Goal: Information Seeking & Learning: Learn about a topic

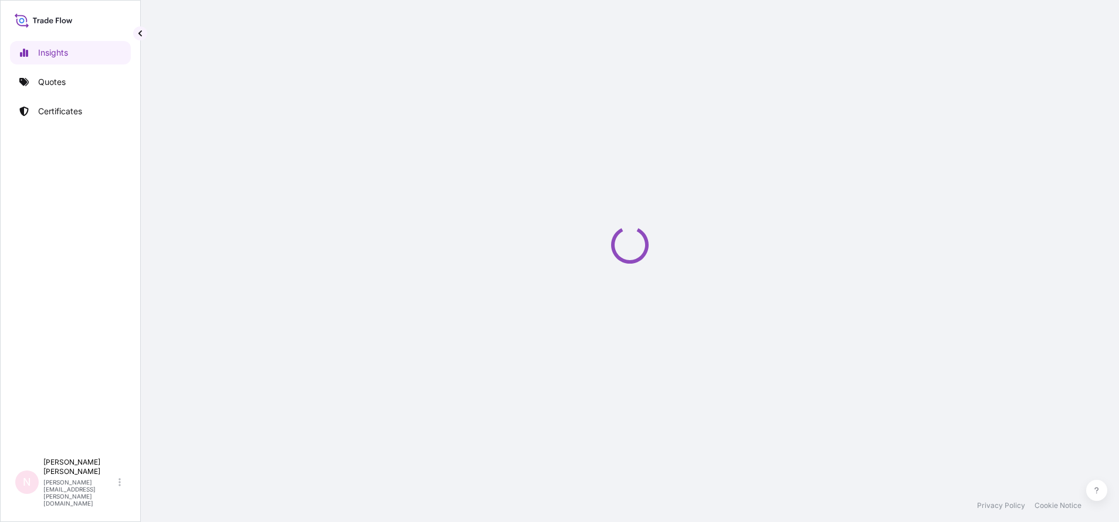
select select "2025"
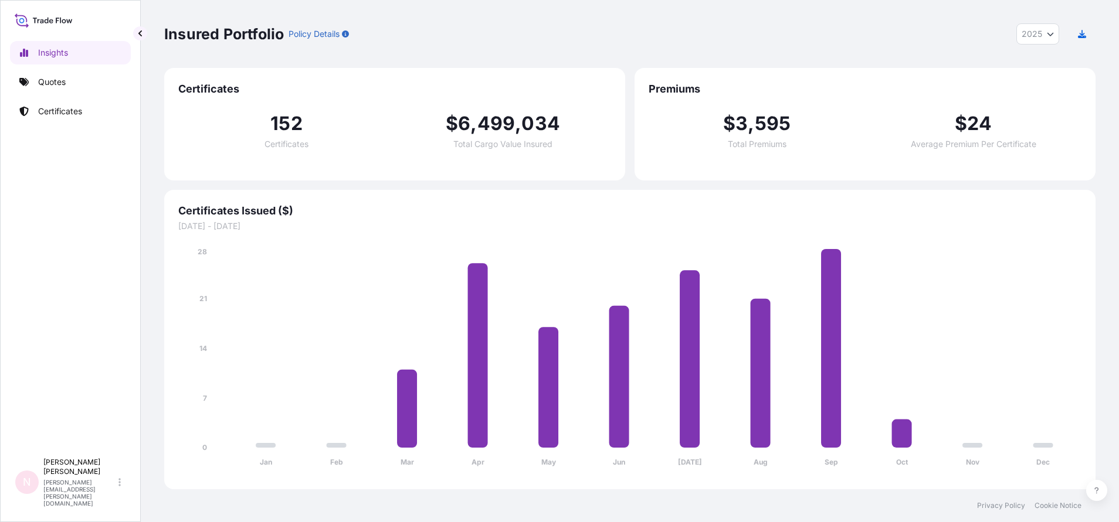
click at [488, 126] on span "499" at bounding box center [496, 123] width 38 height 19
drag, startPoint x: 221, startPoint y: 85, endPoint x: 414, endPoint y: 110, distance: 194.5
click at [414, 110] on div "Certificates 152 Certificates $ 6 , 499 , 034 Total Cargo Value Insured" at bounding box center [394, 124] width 461 height 113
click at [263, 99] on div "152 Certificates $ 6 , 499 , 034 Total Cargo Value Insured" at bounding box center [394, 131] width 433 height 70
click at [243, 93] on span "Certificates" at bounding box center [394, 89] width 433 height 14
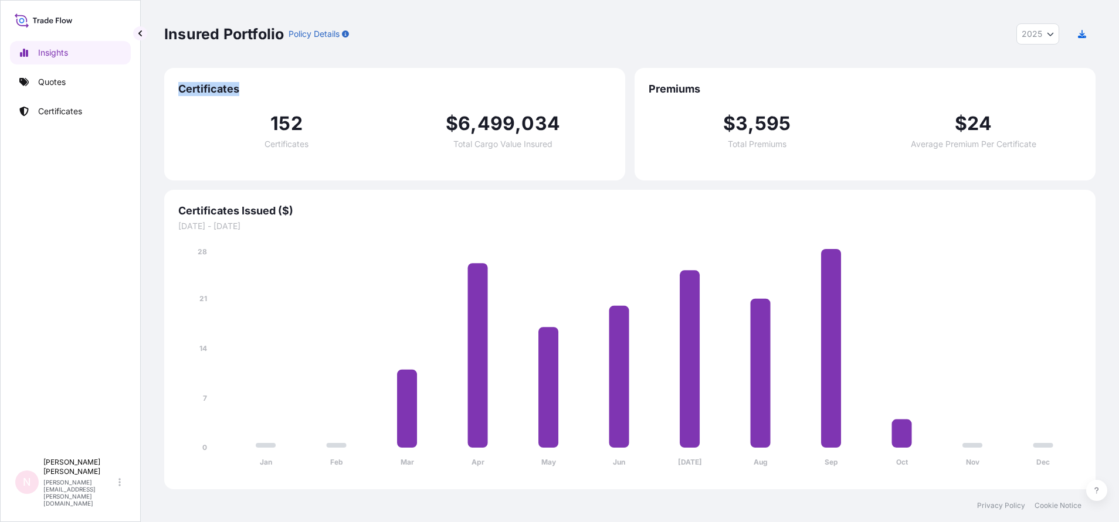
drag, startPoint x: 175, startPoint y: 90, endPoint x: 244, endPoint y: 90, distance: 69.2
click at [244, 90] on div "Certificates 152 Certificates $ 6 , 499 , 034 Total Cargo Value Insured" at bounding box center [394, 124] width 461 height 113
copy span "Certificates"
drag, startPoint x: 787, startPoint y: 78, endPoint x: 750, endPoint y: 87, distance: 37.5
click at [785, 79] on div "Premiums $ 3 , 595 Total Premiums $ 24 Average Premium Per Certificate" at bounding box center [864, 124] width 461 height 113
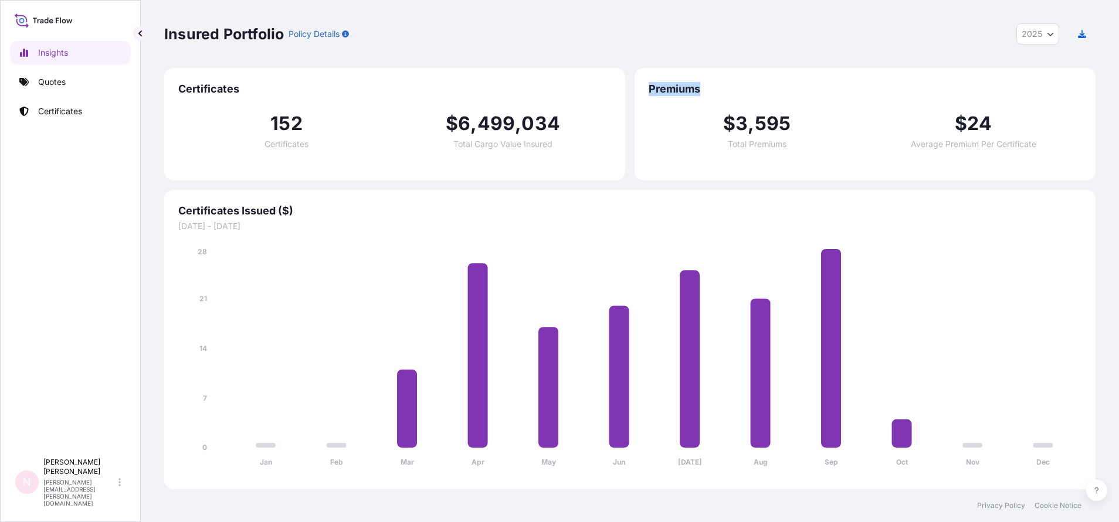
drag, startPoint x: 716, startPoint y: 93, endPoint x: 640, endPoint y: 93, distance: 76.2
click at [640, 93] on div "Premiums $ 3 , 595 Total Premiums $ 24 Average Premium Per Certificate" at bounding box center [864, 124] width 461 height 113
copy span "Premiums"
drag, startPoint x: 733, startPoint y: 126, endPoint x: 803, endPoint y: 125, distance: 69.8
click at [803, 125] on div "$ 3 , 595 Total Premiums" at bounding box center [756, 131] width 216 height 34
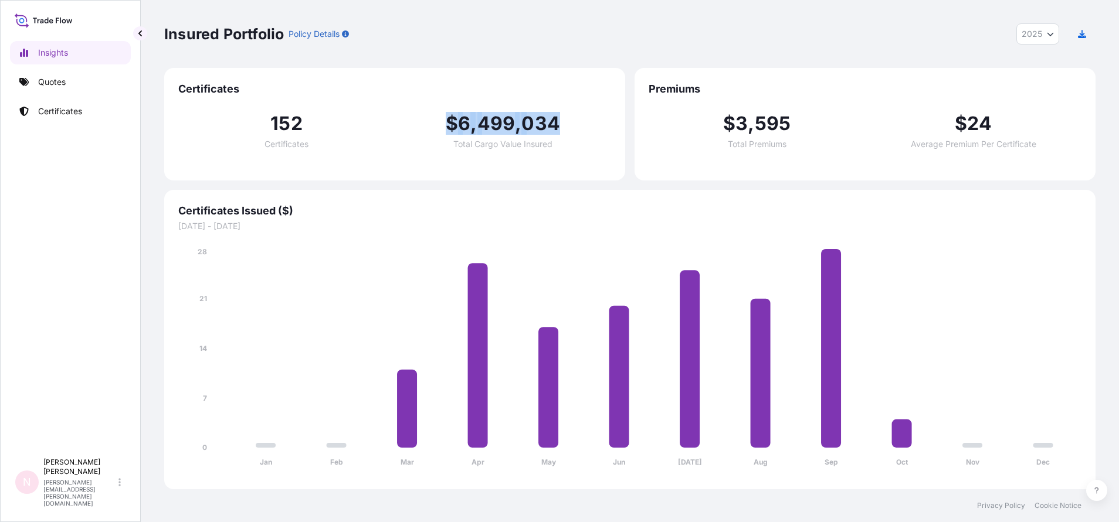
drag, startPoint x: 415, startPoint y: 142, endPoint x: 580, endPoint y: 147, distance: 164.8
click at [580, 147] on div "$ 6 , 499 , 034 Total Cargo Value Insured" at bounding box center [503, 131] width 216 height 34
drag, startPoint x: 580, startPoint y: 147, endPoint x: 631, endPoint y: 171, distance: 56.9
click at [594, 165] on div "152 Certificates $ 6 , 499 , 034 Total Cargo Value Insured" at bounding box center [394, 131] width 433 height 70
click at [759, 159] on div "$ 3 , 595 Total Premiums $ 24 Average Premium Per Certificate" at bounding box center [864, 131] width 433 height 70
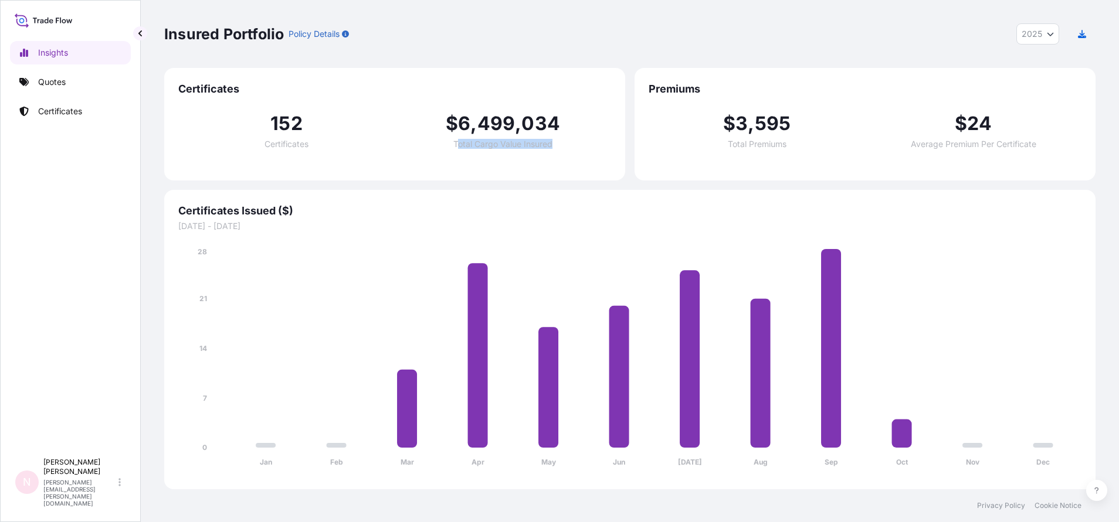
drag, startPoint x: 457, startPoint y: 145, endPoint x: 559, endPoint y: 148, distance: 101.5
click at [559, 148] on div "152 Certificates $ 6 , 499 , 034 Total Cargo Value Insured" at bounding box center [394, 131] width 433 height 70
drag, startPoint x: 559, startPoint y: 148, endPoint x: 525, endPoint y: 149, distance: 34.0
click at [557, 149] on div "152 Certificates $ 6 , 499 , 034 Total Cargo Value Insured" at bounding box center [394, 131] width 433 height 70
click at [456, 145] on span "Total Cargo Value Insured" at bounding box center [502, 144] width 99 height 8
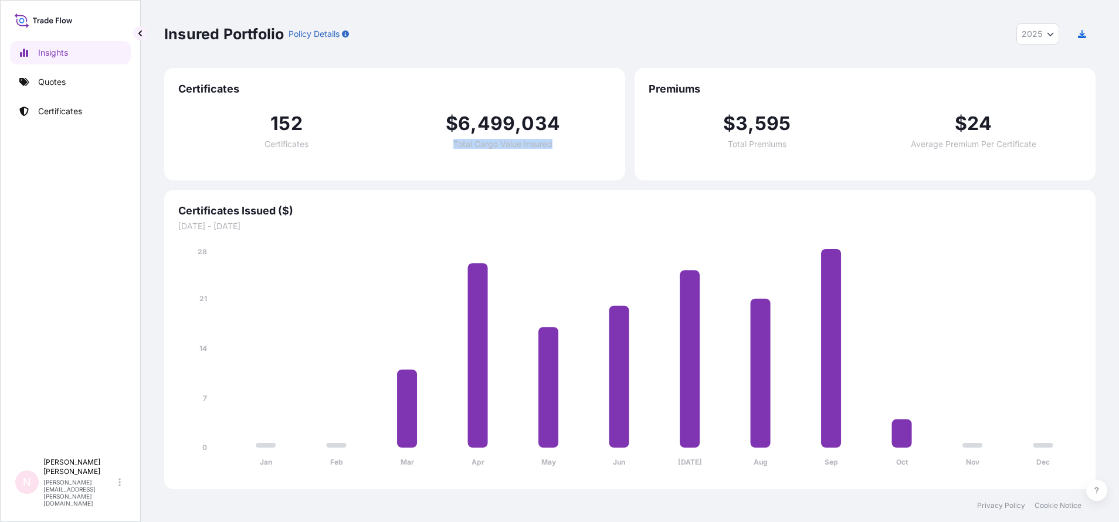
drag, startPoint x: 453, startPoint y: 142, endPoint x: 556, endPoint y: 150, distance: 102.9
click at [556, 150] on div "152 Certificates $ 6 , 499 , 034 Total Cargo Value Insured" at bounding box center [394, 131] width 433 height 70
copy span "Total Cargo Value Insured"
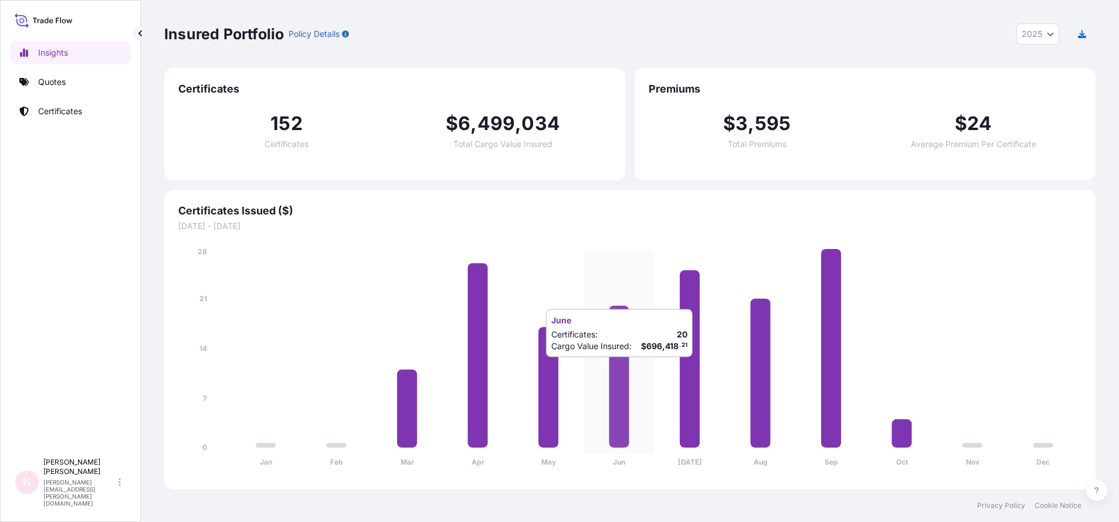
click at [625, 369] on icon at bounding box center [619, 377] width 20 height 142
click at [628, 376] on icon at bounding box center [619, 377] width 20 height 142
drag, startPoint x: 628, startPoint y: 376, endPoint x: 636, endPoint y: 339, distance: 38.4
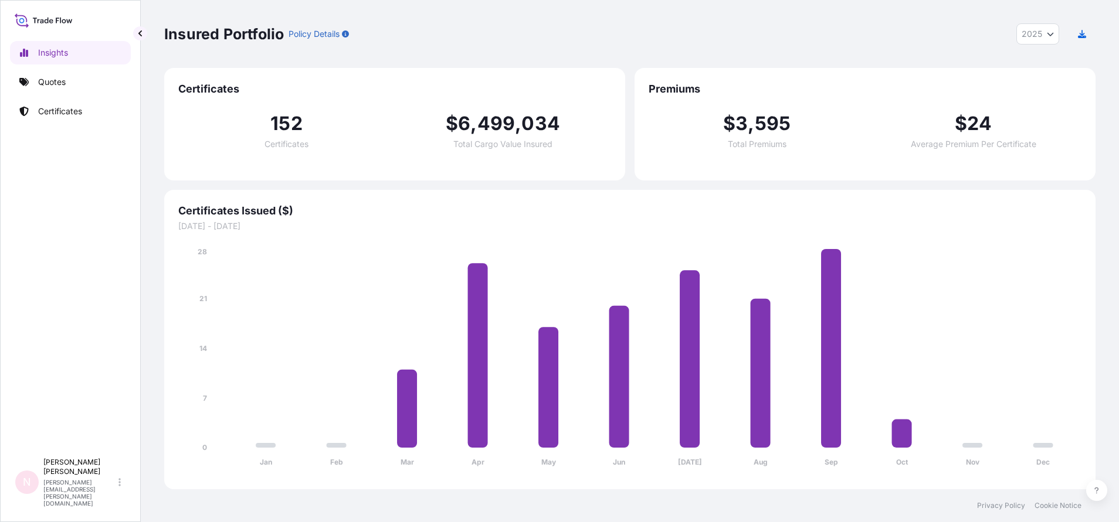
click at [636, 339] on icon "Jan Feb Mar Apr May Jun Jul Aug Sep Oct Nov Dec 0 7 14 21 28" at bounding box center [629, 360] width 903 height 229
click at [606, 368] on icon "Jan Feb Mar Apr May Jun Jul Aug Sep Oct Nov Dec 0 7 14 21 28" at bounding box center [629, 360] width 903 height 229
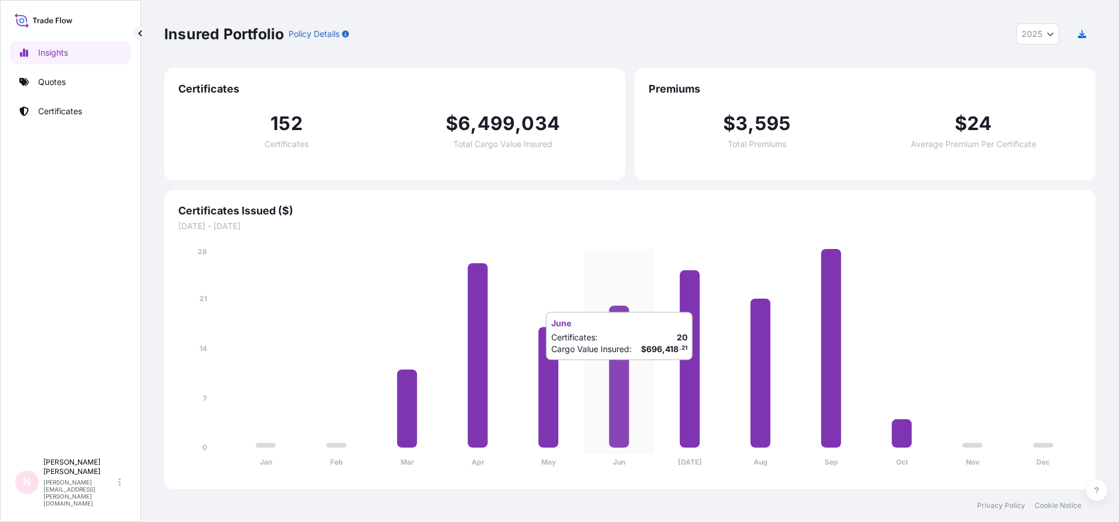
click at [616, 372] on icon at bounding box center [619, 377] width 20 height 142
click at [611, 369] on icon at bounding box center [619, 377] width 20 height 142
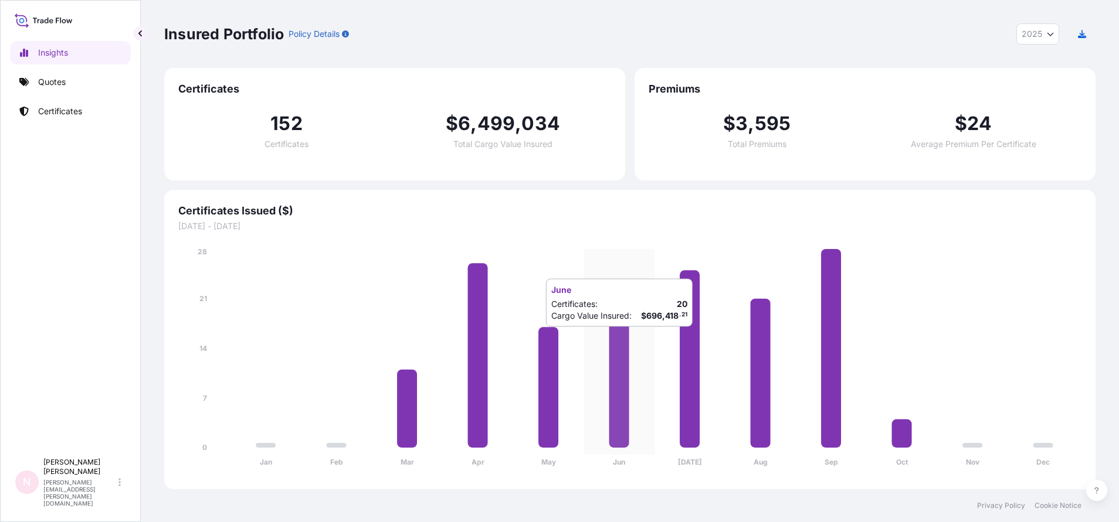
click at [614, 325] on icon at bounding box center [619, 377] width 20 height 142
click at [621, 347] on icon at bounding box center [619, 377] width 20 height 142
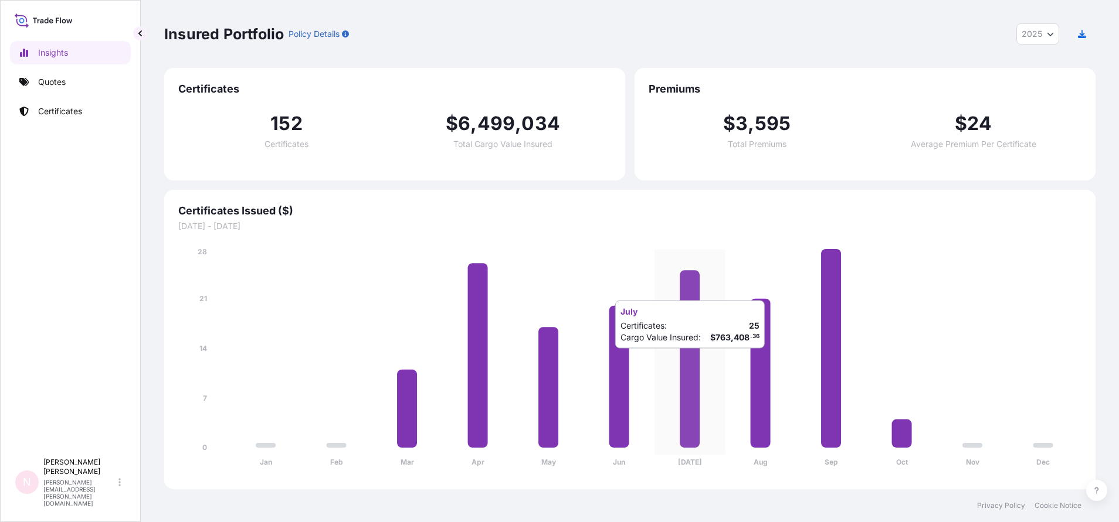
click at [685, 361] on icon at bounding box center [689, 359] width 20 height 178
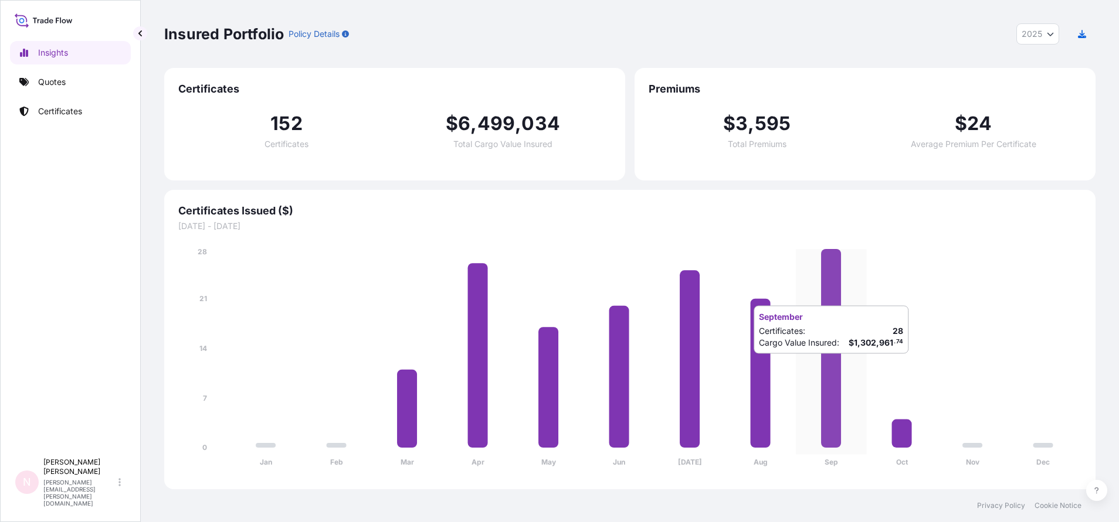
drag, startPoint x: 685, startPoint y: 361, endPoint x: 831, endPoint y: 366, distance: 146.1
click at [831, 366] on icon at bounding box center [831, 348] width 20 height 199
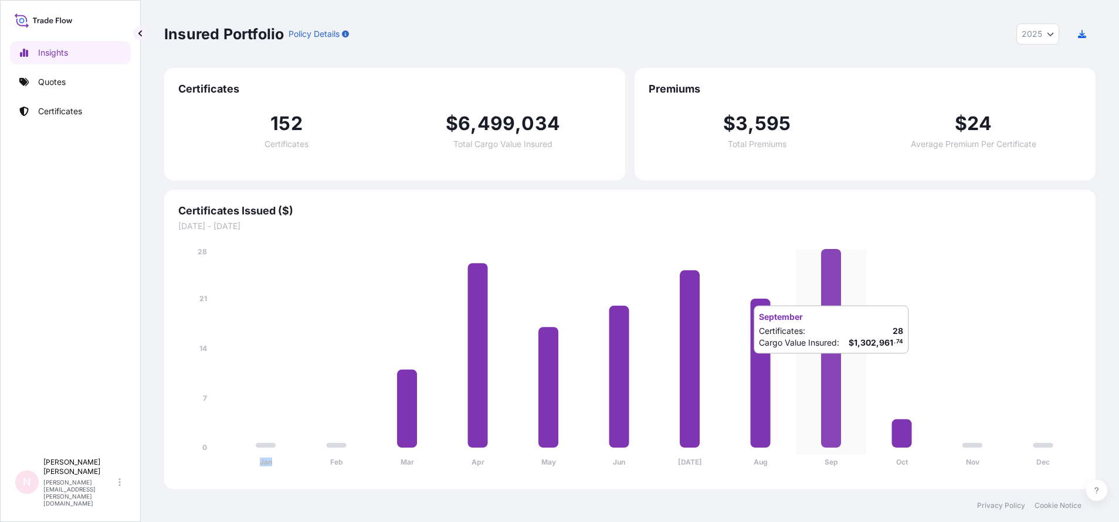
click at [831, 366] on icon at bounding box center [831, 348] width 20 height 199
click at [390, 115] on div "152 Certificates $ 6 , 499 , 034 Total Cargo Value Insured" at bounding box center [394, 131] width 433 height 70
click at [504, 130] on span "499" at bounding box center [496, 123] width 38 height 19
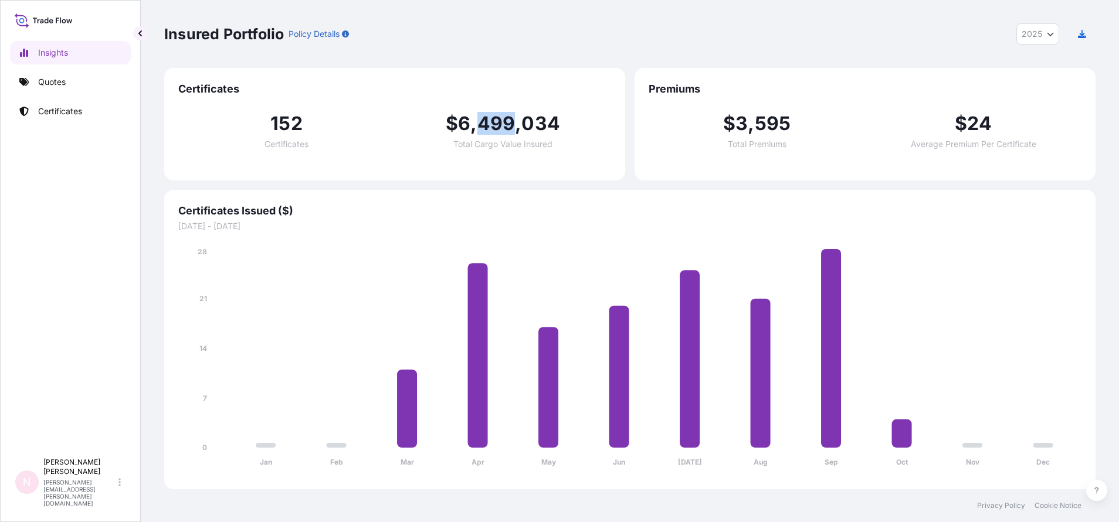
click at [504, 130] on span "499" at bounding box center [496, 123] width 38 height 19
click at [251, 120] on div "152 Certificates" at bounding box center [286, 131] width 216 height 34
click at [266, 209] on span "Certificates Issued ($)" at bounding box center [629, 211] width 903 height 14
click at [262, 375] on icon "Jan Feb Mar Apr May Jun Jul Aug Sep Oct Nov Dec 0 7 14 21 28" at bounding box center [629, 360] width 903 height 229
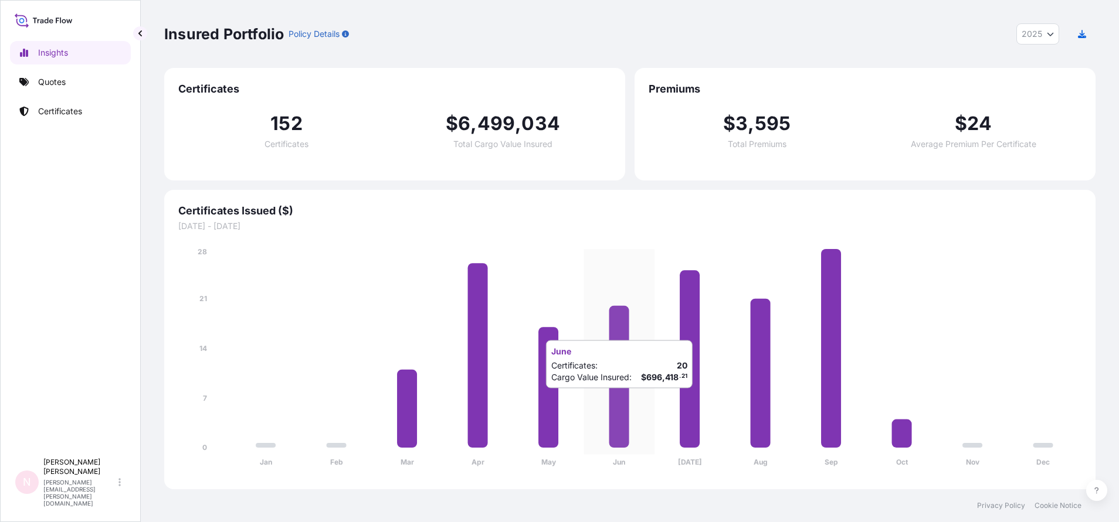
click at [606, 400] on icon "Jan Feb Mar Apr May Jun Jul Aug Sep Oct Nov Dec 0 7 14 21 28" at bounding box center [629, 360] width 903 height 229
click at [614, 404] on icon at bounding box center [619, 377] width 20 height 142
click at [89, 90] on link "Quotes" at bounding box center [70, 81] width 121 height 23
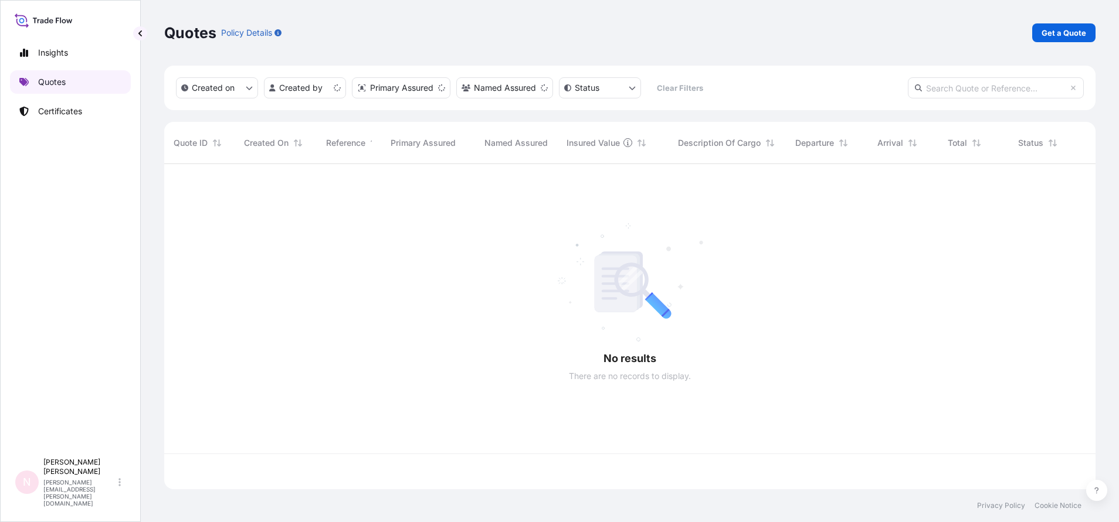
scroll to position [318, 917]
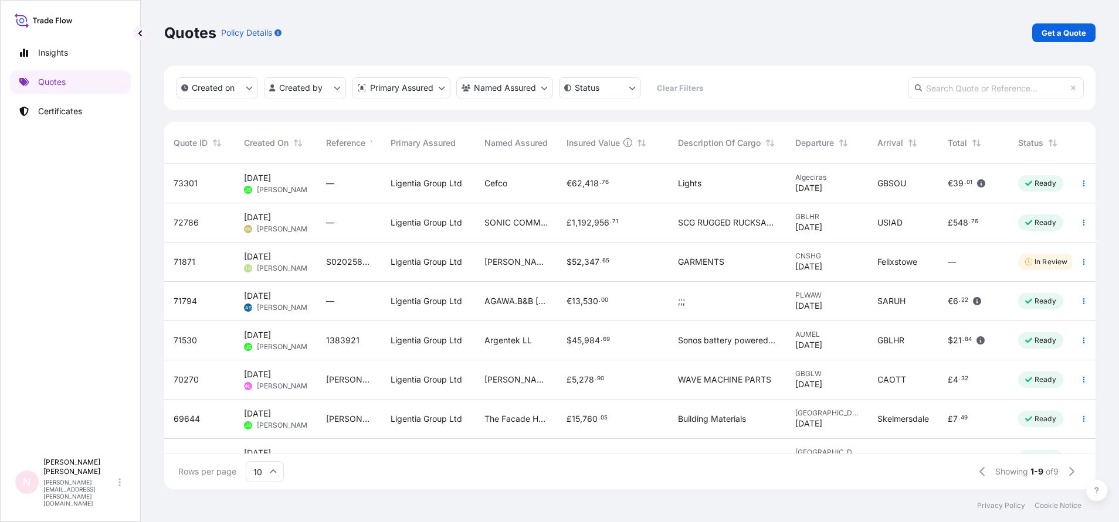
click at [1043, 101] on div "Created on Created by Primary Assured Named Assured Status Clear Filters" at bounding box center [629, 88] width 931 height 45
click at [1040, 94] on input "text" at bounding box center [995, 87] width 176 height 21
click at [1073, 40] on link "Get a Quote" at bounding box center [1063, 32] width 63 height 19
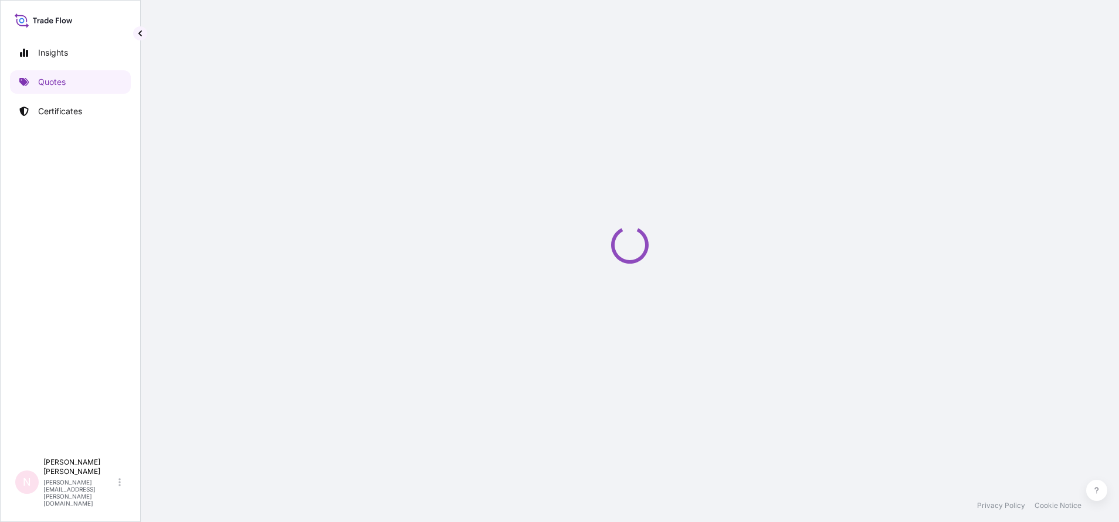
select select "Sea"
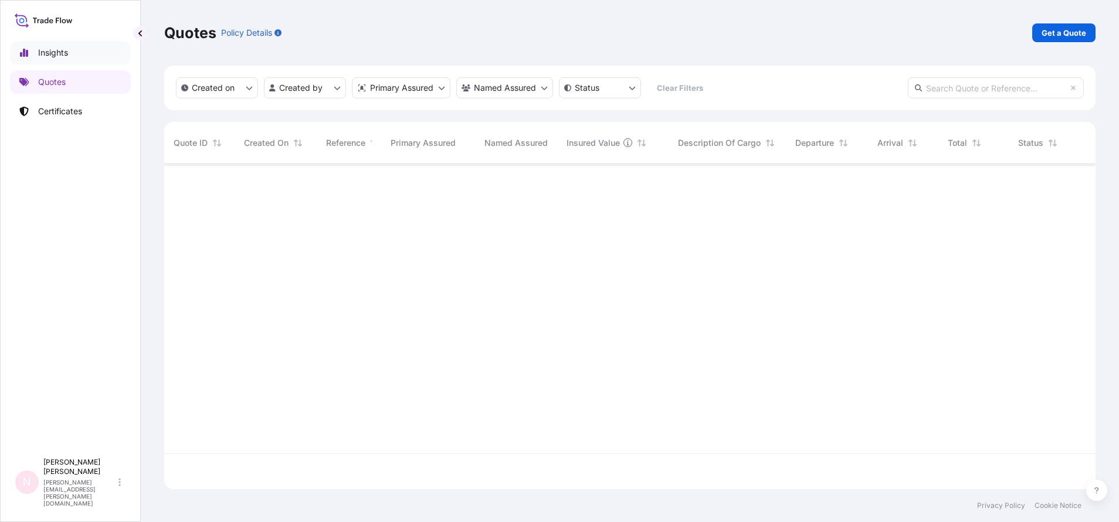
scroll to position [318, 917]
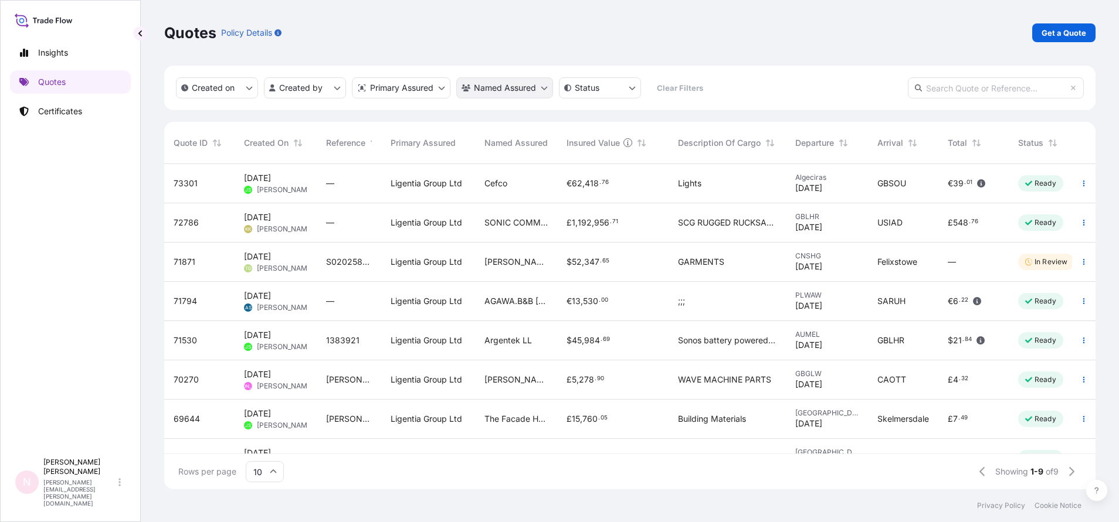
click at [528, 77] on html "Insights Quotes Certificates N Natalia Pelech natalia.pelech@ligentia.global Qu…" at bounding box center [559, 261] width 1119 height 522
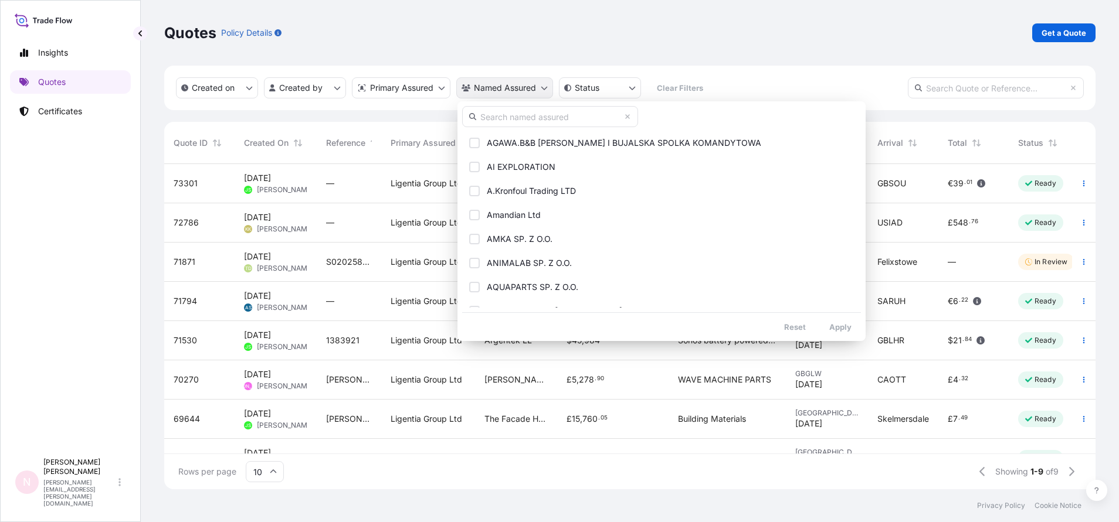
click at [528, 77] on html "Insights Quotes Certificates N Natalia Pelech natalia.pelech@ligentia.global Qu…" at bounding box center [559, 261] width 1119 height 522
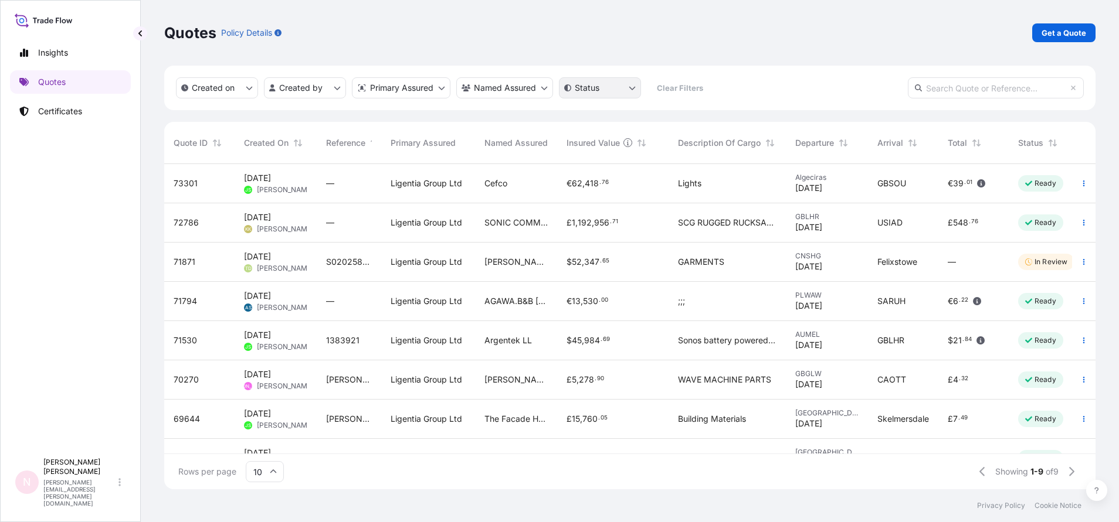
click at [624, 81] on html "Insights Quotes Certificates N Natalia Pelech natalia.pelech@ligentia.global Qu…" at bounding box center [559, 261] width 1119 height 522
click at [242, 94] on button "Created on" at bounding box center [217, 87] width 82 height 21
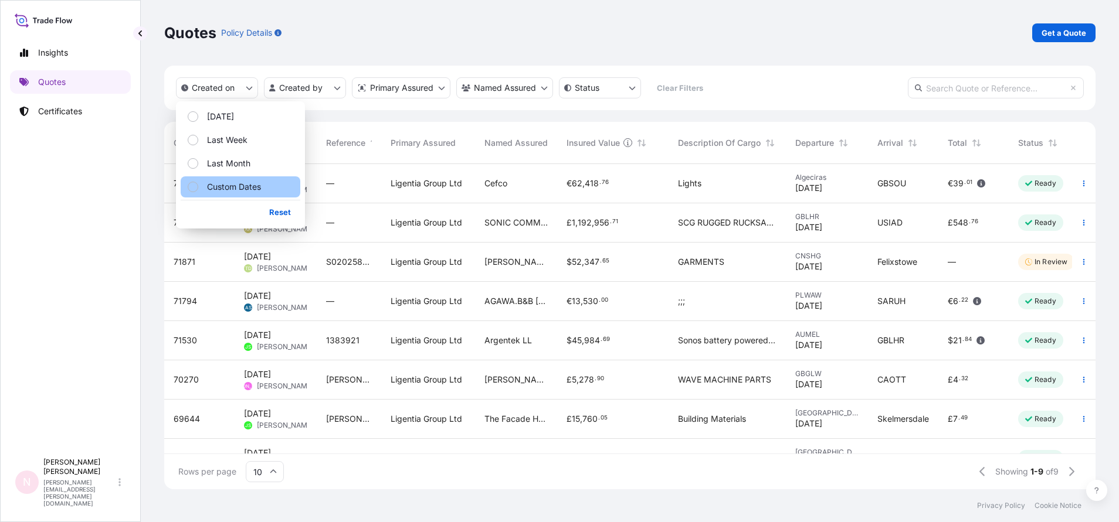
click at [291, 191] on button "Custom Dates" at bounding box center [241, 186] width 120 height 21
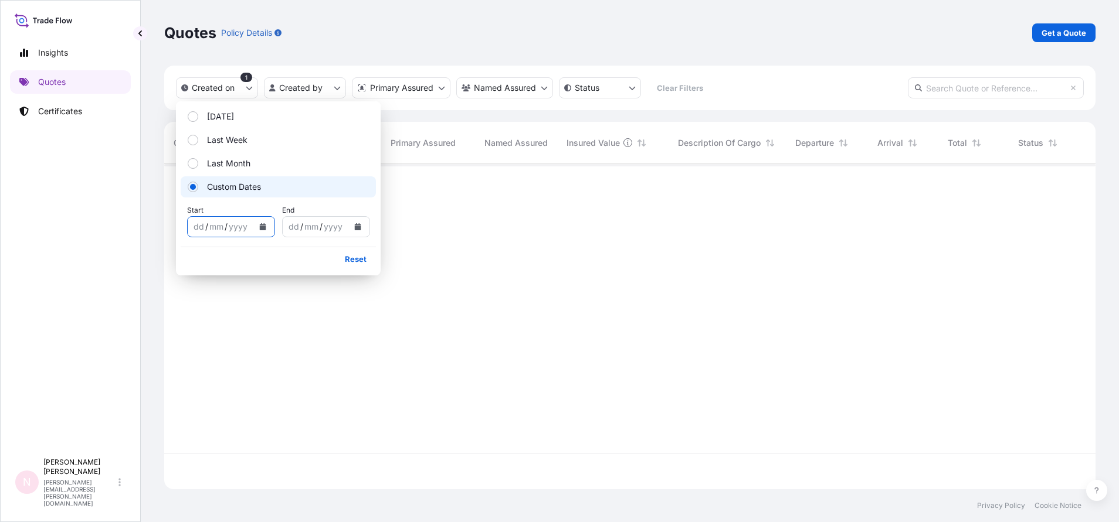
click at [261, 223] on button "Calendar" at bounding box center [262, 226] width 19 height 19
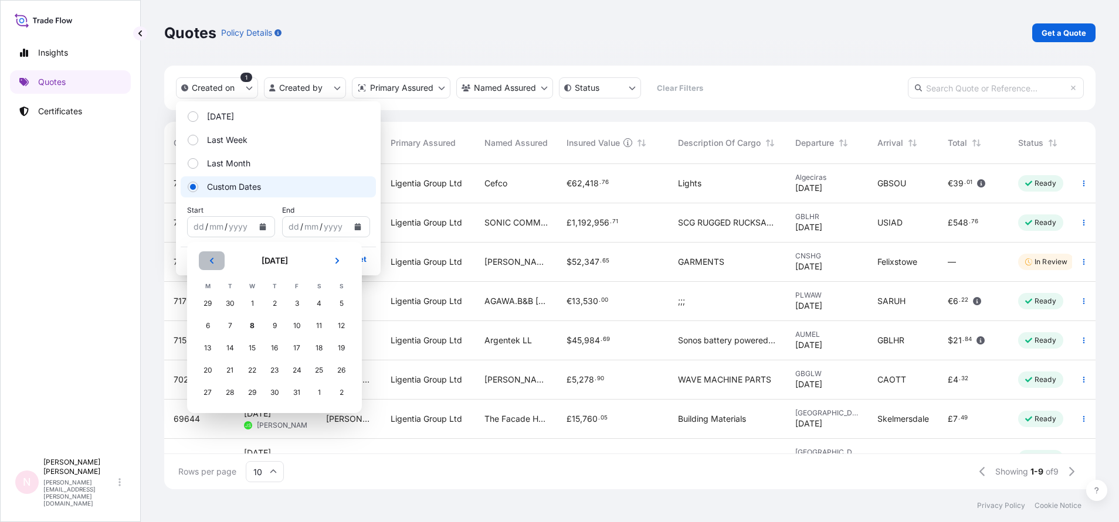
click at [206, 260] on button "Previous" at bounding box center [212, 260] width 26 height 19
click at [234, 305] on div "1" at bounding box center [229, 303] width 21 height 21
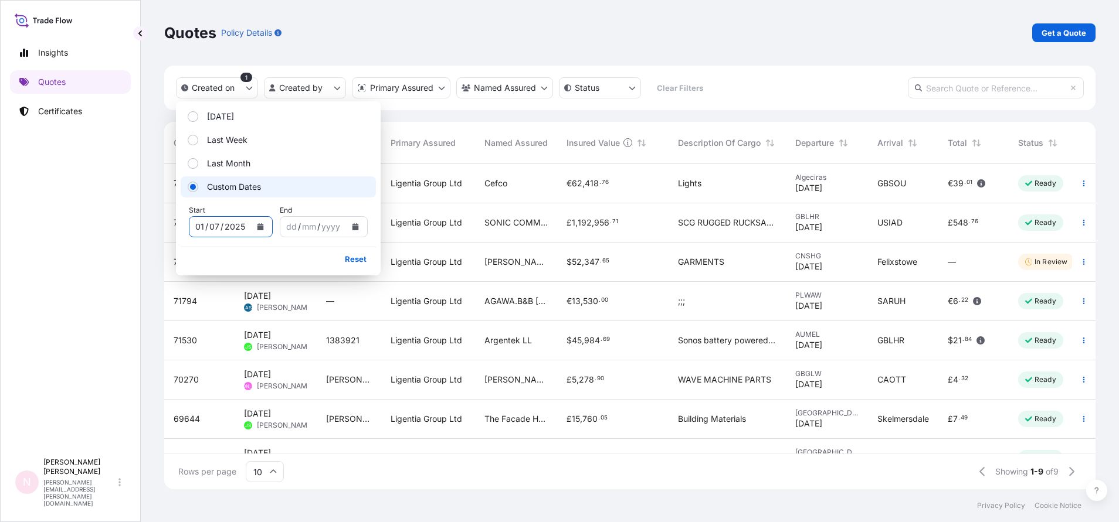
click at [359, 228] on button "Calendar" at bounding box center [355, 226] width 19 height 19
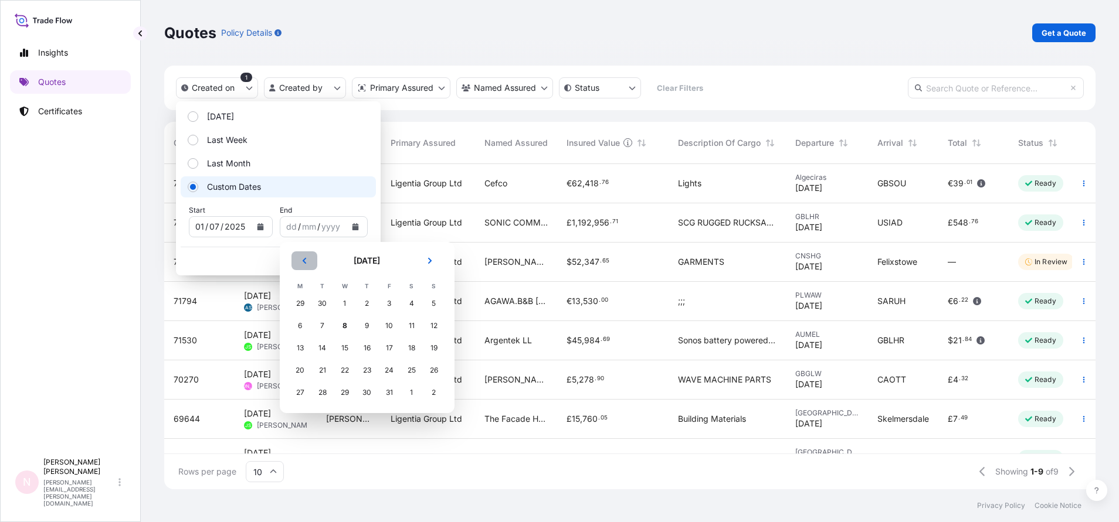
click at [301, 264] on button "Previous" at bounding box center [304, 260] width 26 height 19
click at [304, 265] on button "Previous" at bounding box center [304, 260] width 26 height 19
click at [365, 393] on div "31" at bounding box center [366, 392] width 21 height 21
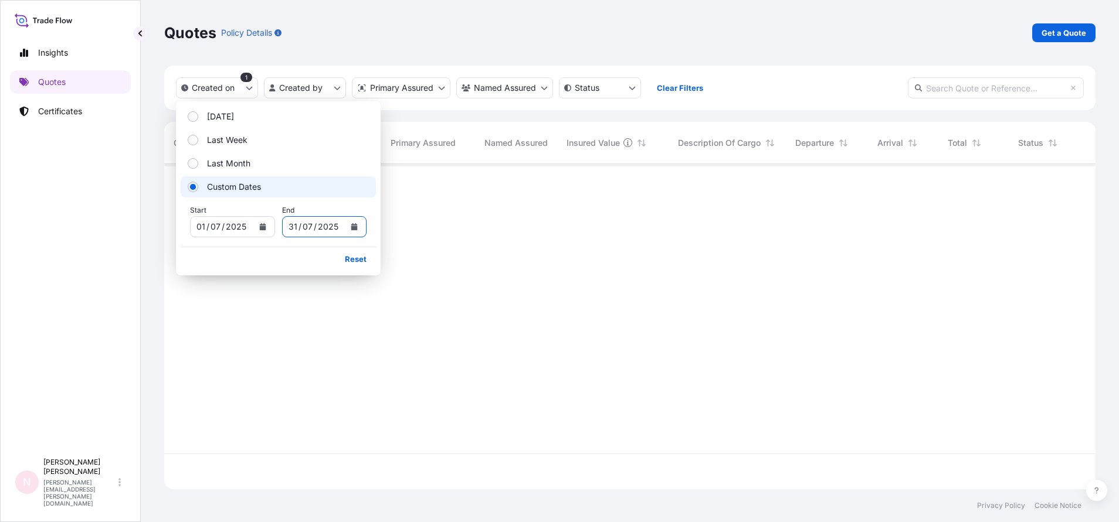
scroll to position [354, 917]
click at [617, 309] on div at bounding box center [639, 326] width 950 height 325
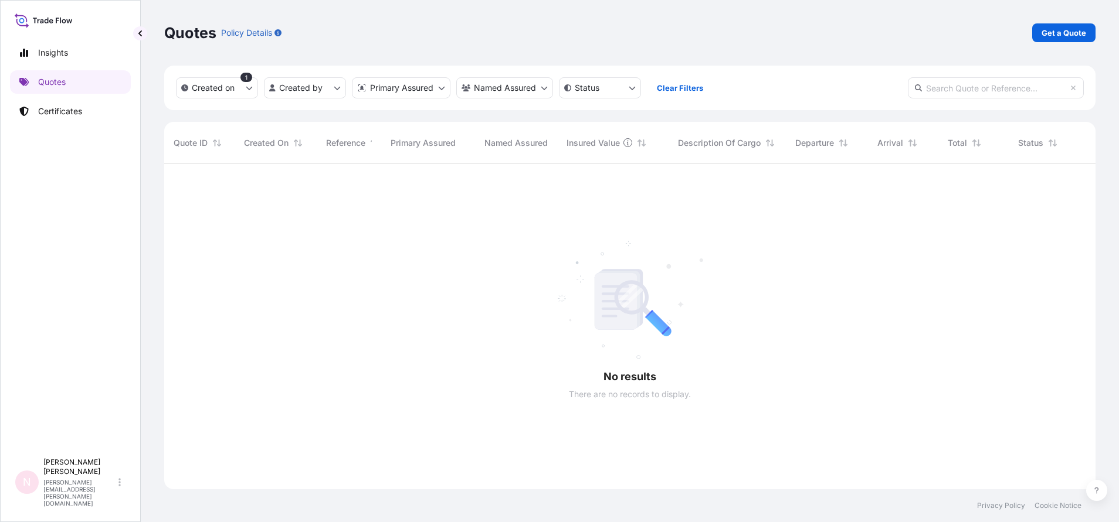
click at [521, 254] on div at bounding box center [639, 326] width 950 height 325
click at [66, 115] on p "Certificates" at bounding box center [60, 112] width 44 height 12
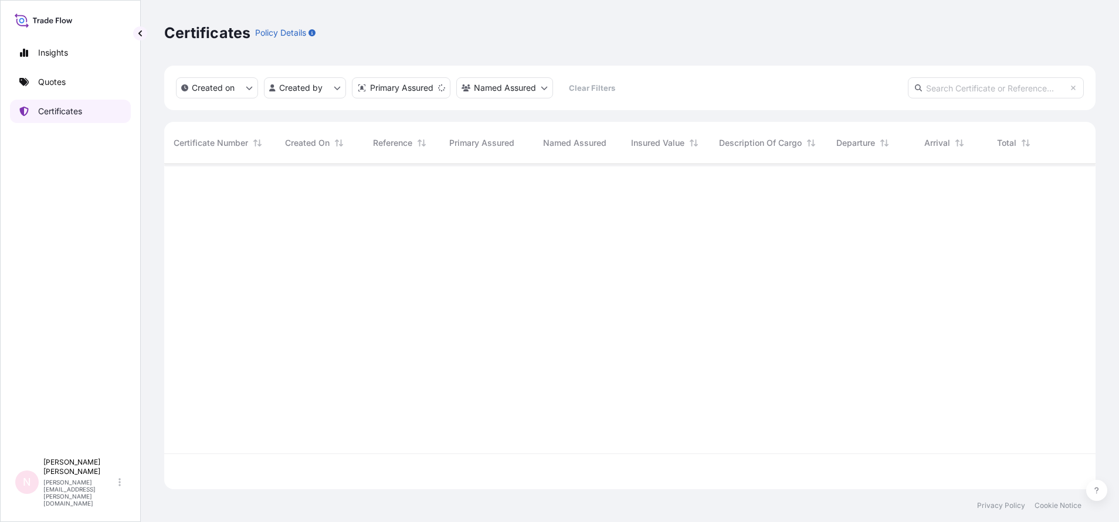
scroll to position [318, 917]
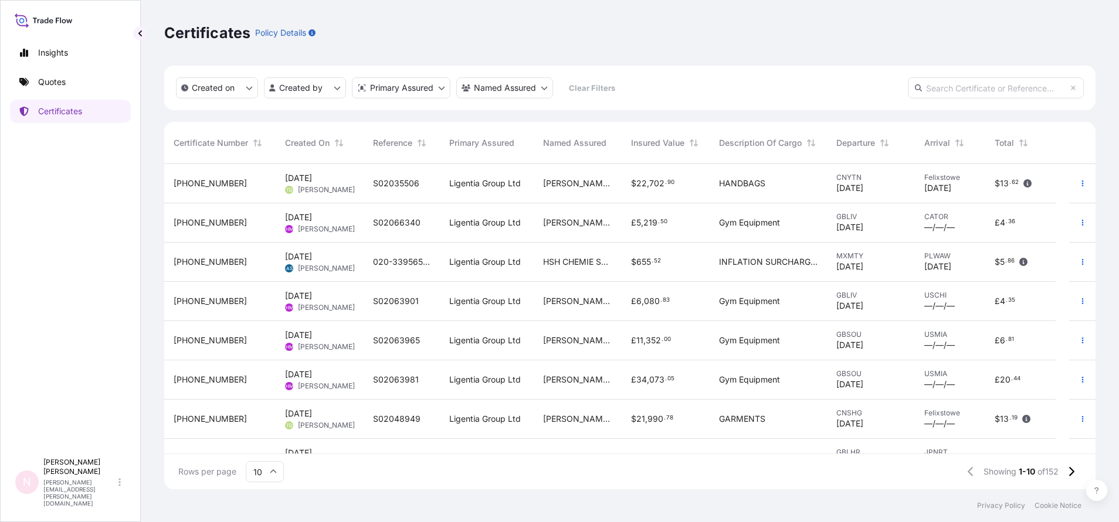
click at [284, 35] on p "Policy Details" at bounding box center [280, 33] width 51 height 12
click at [315, 30] on icon "button" at bounding box center [311, 32] width 7 height 7
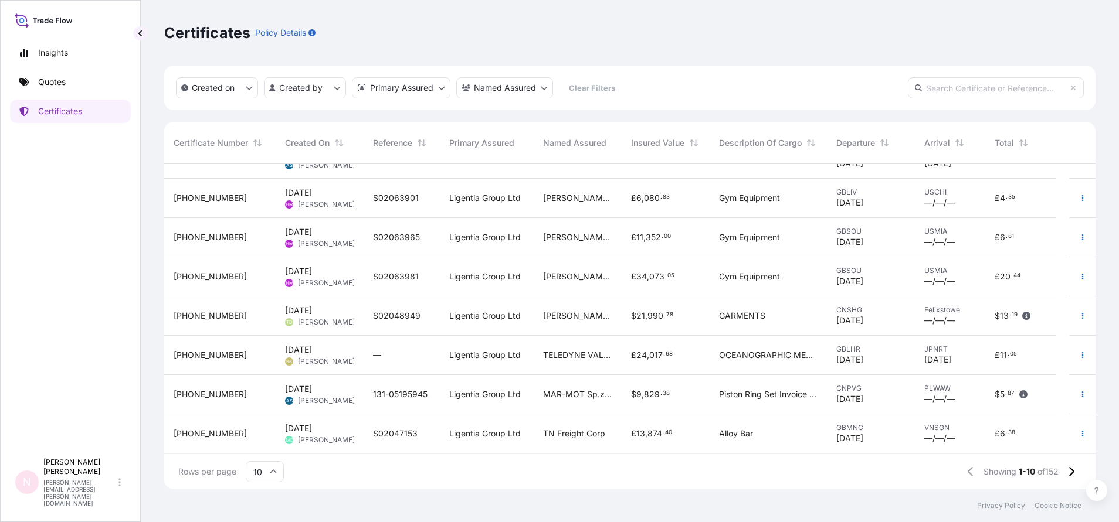
scroll to position [0, 0]
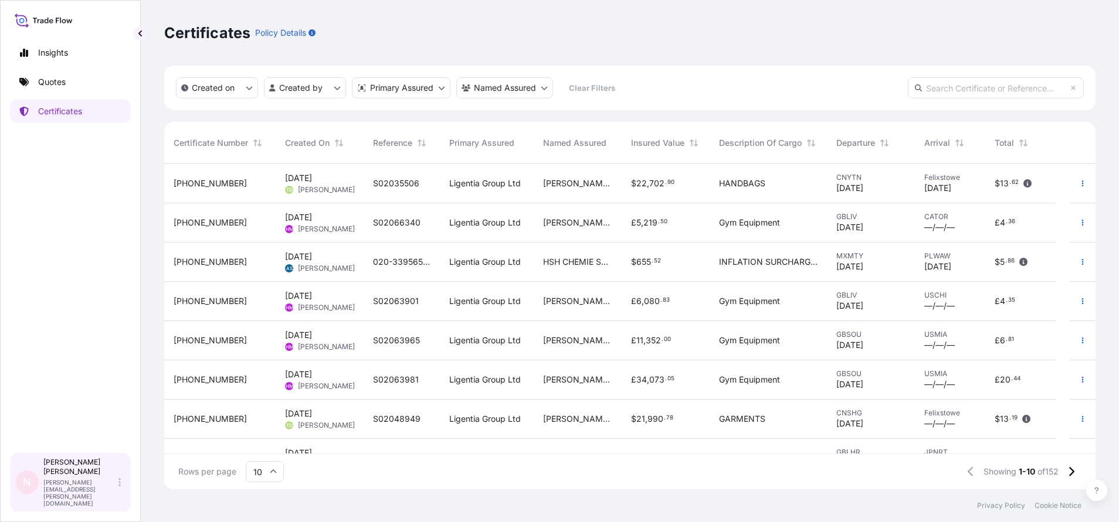
click at [61, 477] on p "Natalia Pelech" at bounding box center [79, 467] width 73 height 19
click at [59, 245] on div "Insights Quotes Certificates" at bounding box center [70, 241] width 121 height 422
click at [62, 40] on div "Insights Quotes Certificates" at bounding box center [70, 241] width 121 height 422
click at [67, 53] on p "Insights" at bounding box center [53, 53] width 30 height 12
select select "2025"
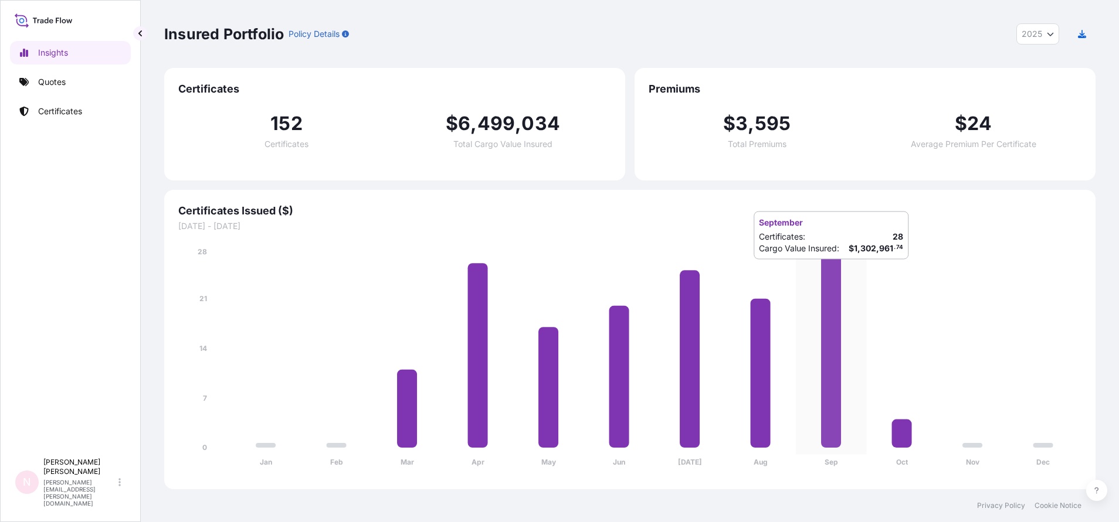
click at [837, 271] on icon at bounding box center [831, 348] width 20 height 199
drag, startPoint x: 837, startPoint y: 271, endPoint x: 832, endPoint y: 263, distance: 9.5
click at [832, 263] on icon at bounding box center [831, 348] width 20 height 199
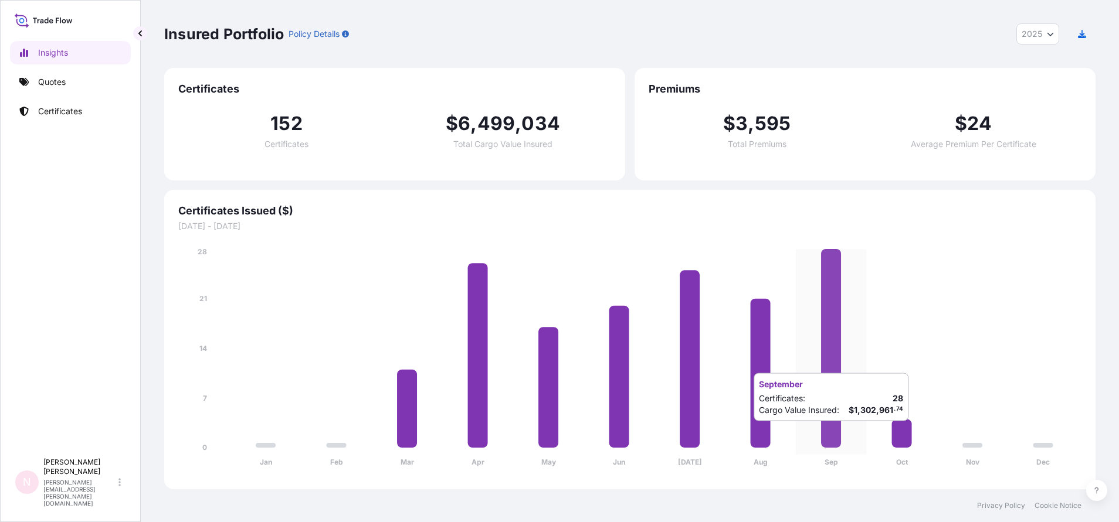
click at [832, 433] on icon at bounding box center [831, 348] width 20 height 199
click at [831, 465] on tspan "Sep" at bounding box center [830, 462] width 13 height 9
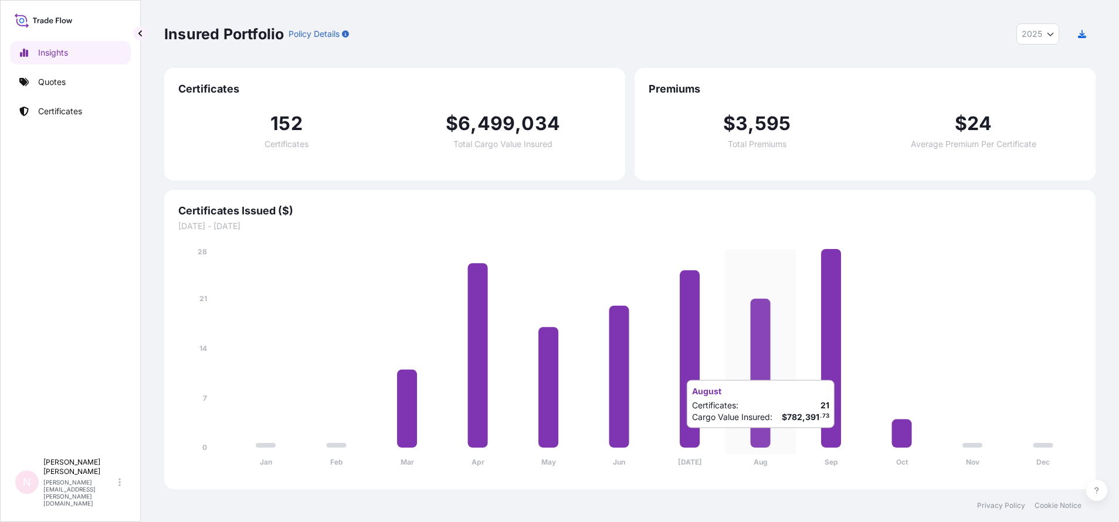
click at [752, 440] on icon at bounding box center [760, 373] width 20 height 149
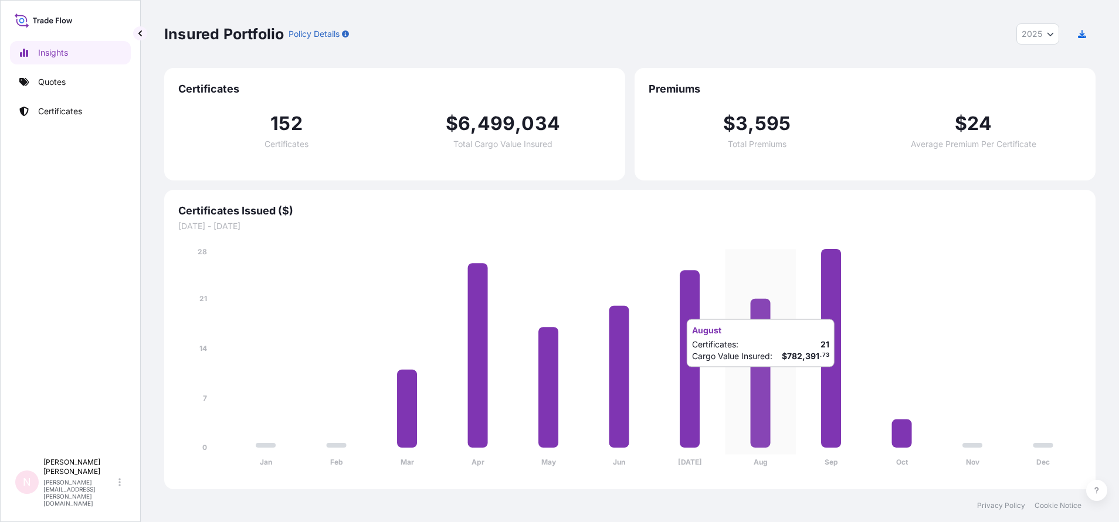
click at [762, 379] on icon at bounding box center [760, 373] width 20 height 149
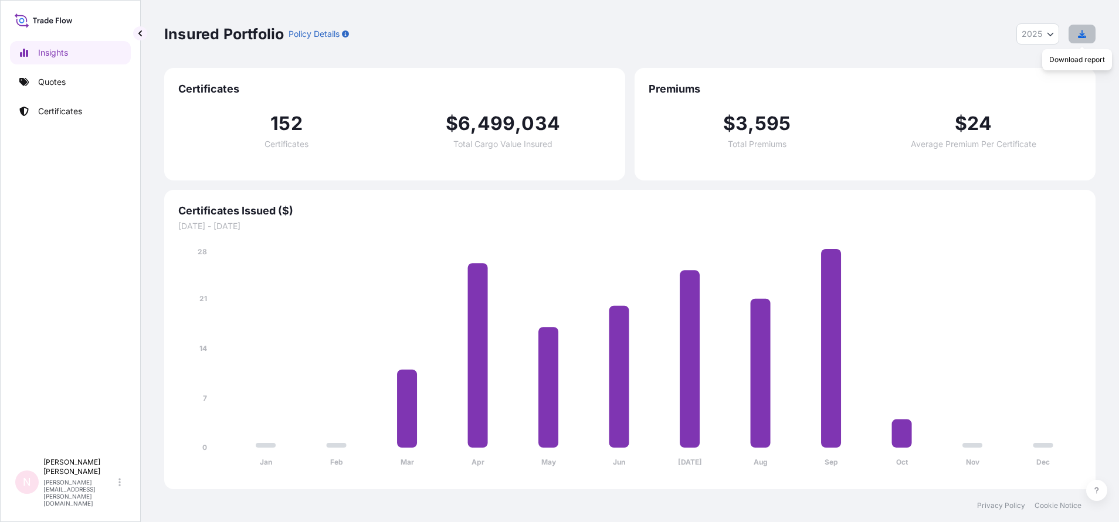
click at [1088, 30] on button "button" at bounding box center [1081, 34] width 27 height 19
click at [1051, 491] on div "Please try again later" at bounding box center [1031, 495] width 94 height 12
click at [985, 491] on div "Error generating report Please try again later" at bounding box center [1024, 489] width 165 height 42
click at [1088, 33] on button "button" at bounding box center [1081, 34] width 27 height 19
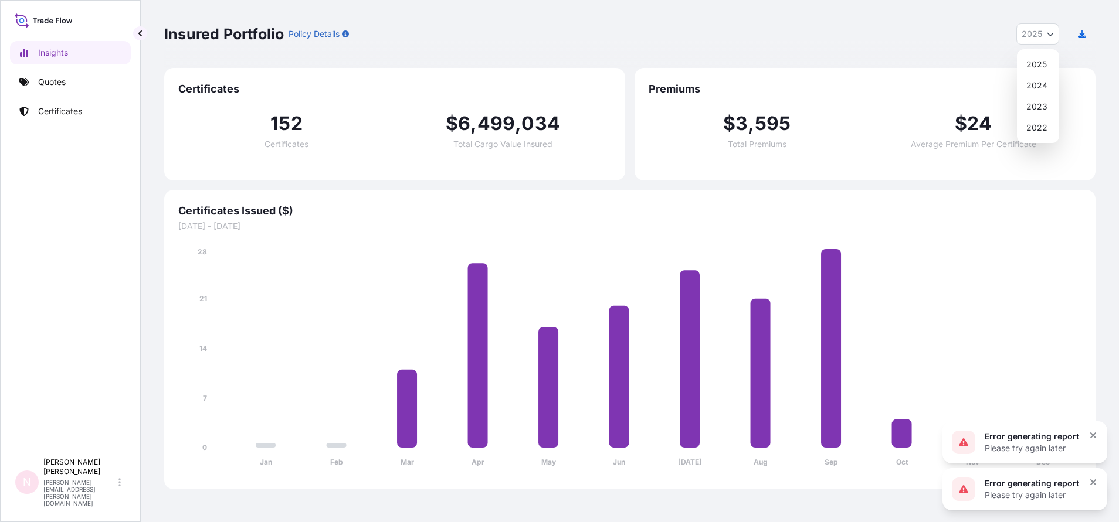
click at [1047, 37] on icon "Year Selector" at bounding box center [1049, 33] width 7 height 7
click at [1087, 35] on button "button" at bounding box center [1081, 34] width 27 height 19
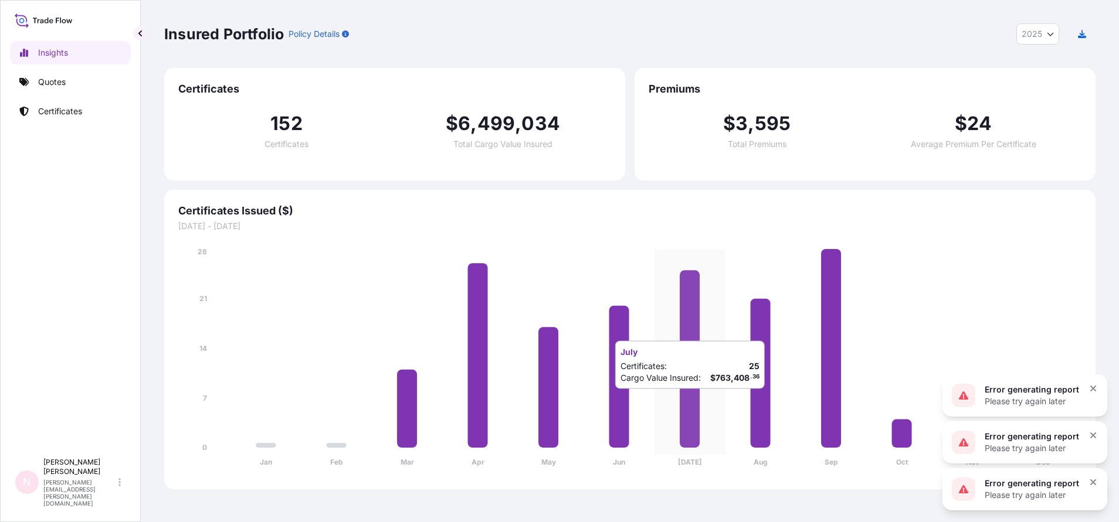
click at [695, 401] on icon at bounding box center [689, 359] width 20 height 178
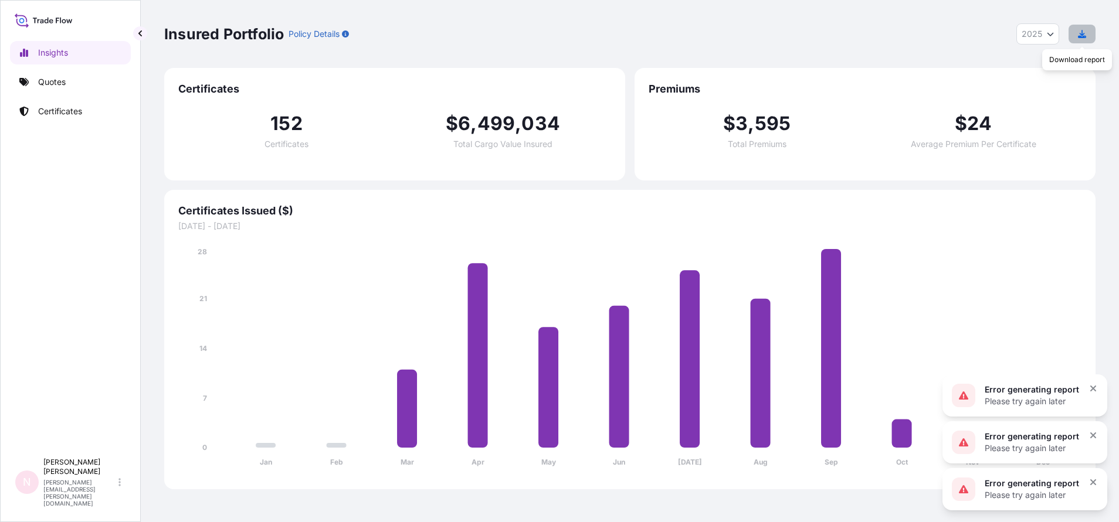
click at [1086, 42] on button "button" at bounding box center [1081, 34] width 27 height 19
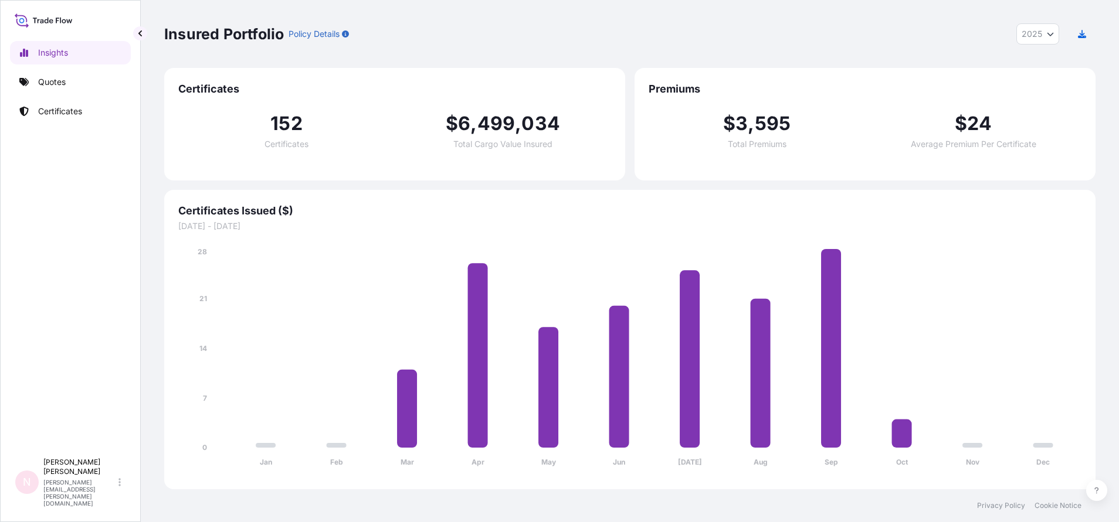
click at [91, 126] on div "Insights Quotes Certificates" at bounding box center [70, 241] width 121 height 422
click at [84, 115] on link "Certificates" at bounding box center [70, 111] width 121 height 23
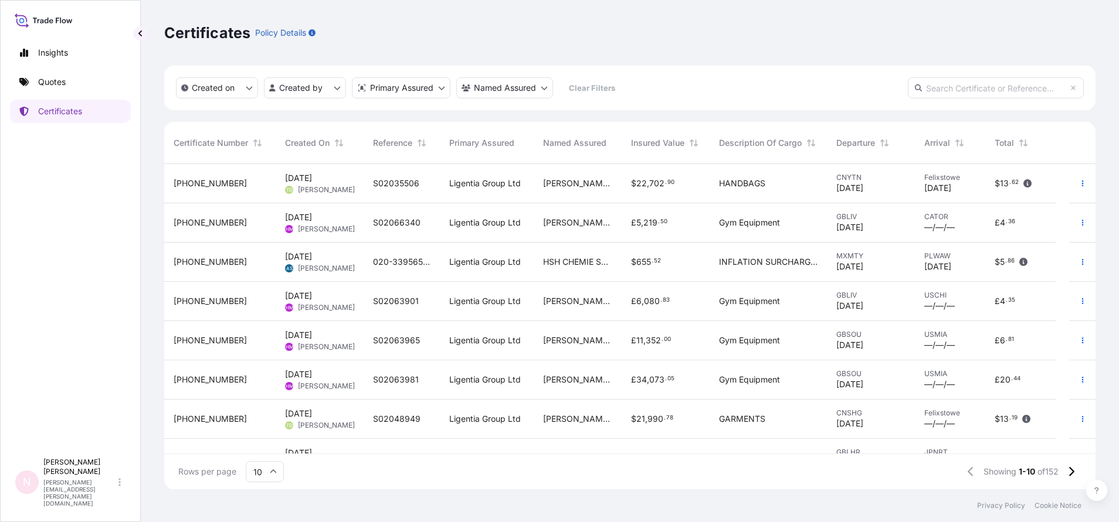
scroll to position [318, 917]
